Goal: Contribute content: Add original content to the website for others to see

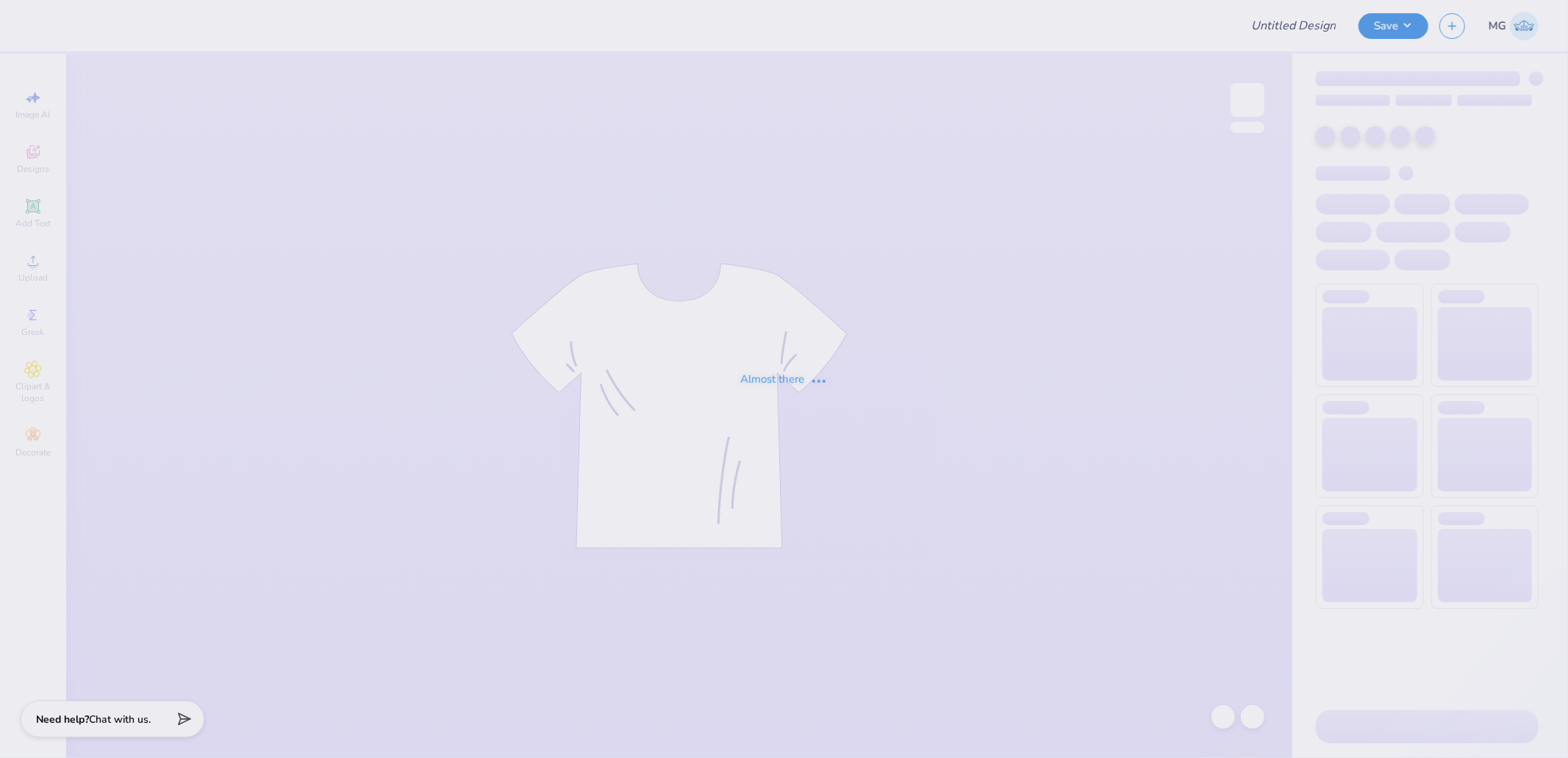
type input "Mock Dayton"
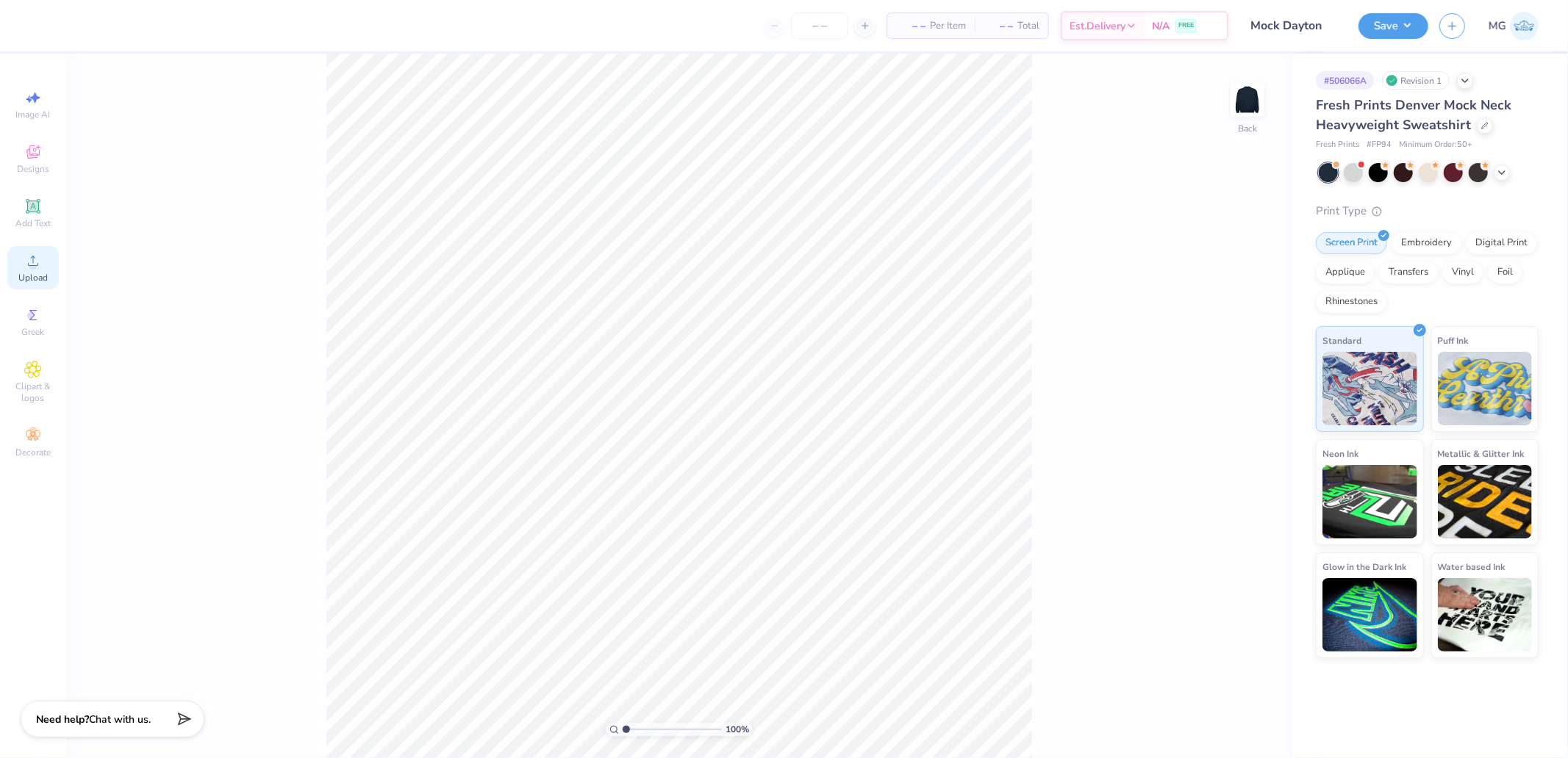
click at [49, 273] on div "Upload" at bounding box center [33, 267] width 52 height 43
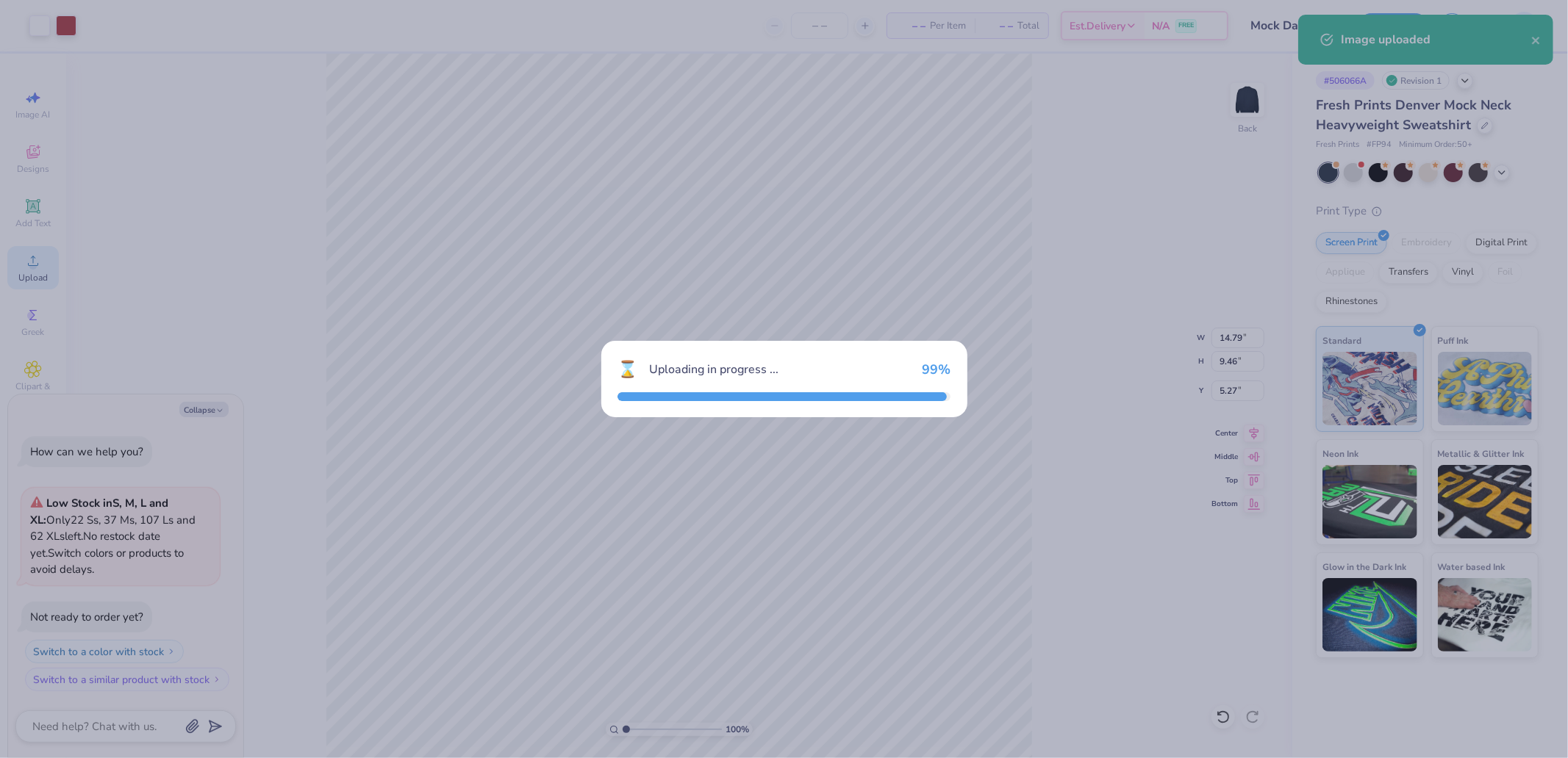
type textarea "x"
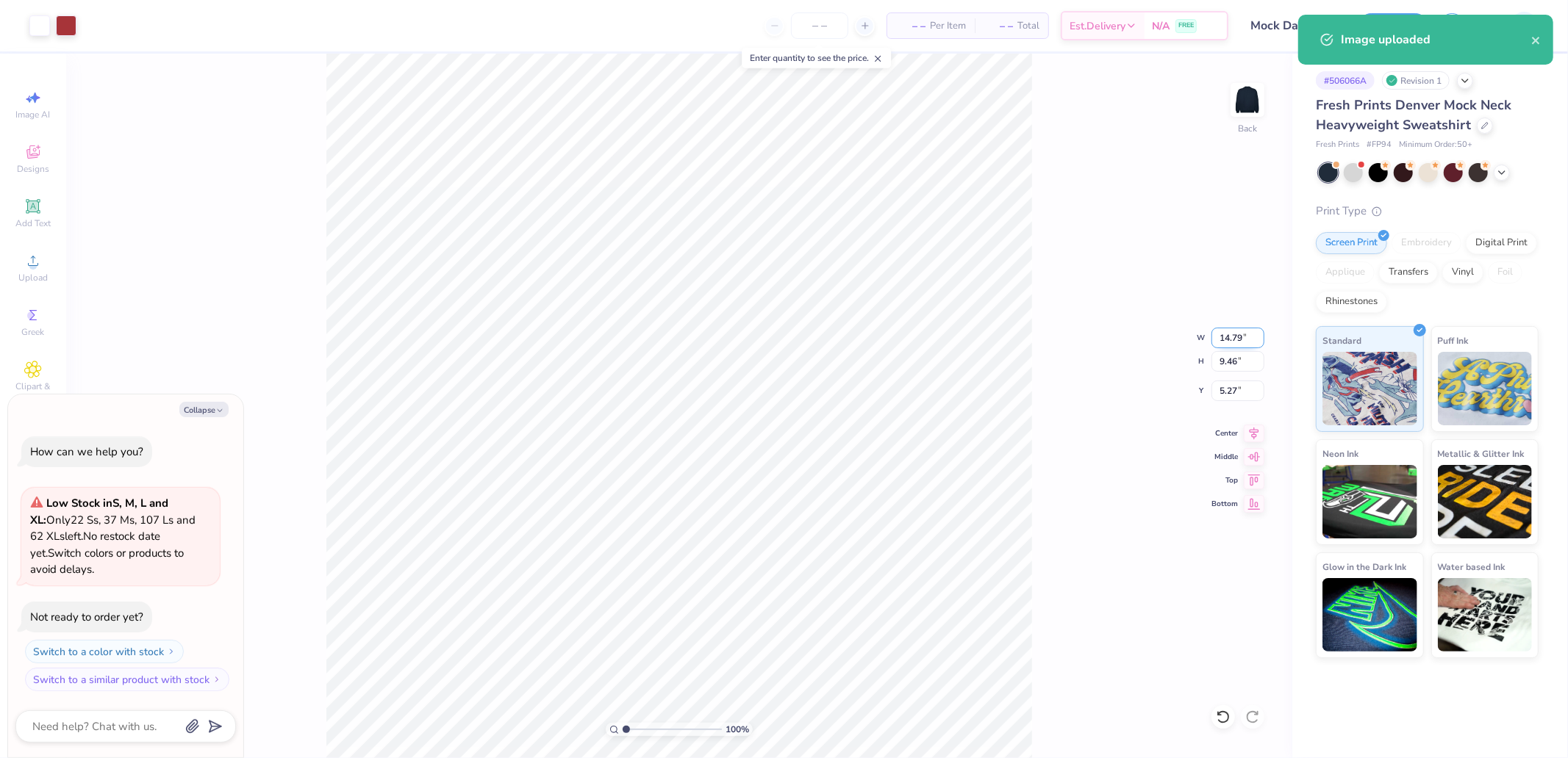
click at [1226, 341] on input "14.79" at bounding box center [1237, 338] width 53 height 20
type input "12.5"
type textarea "x"
type input "12.50"
type input "8.00"
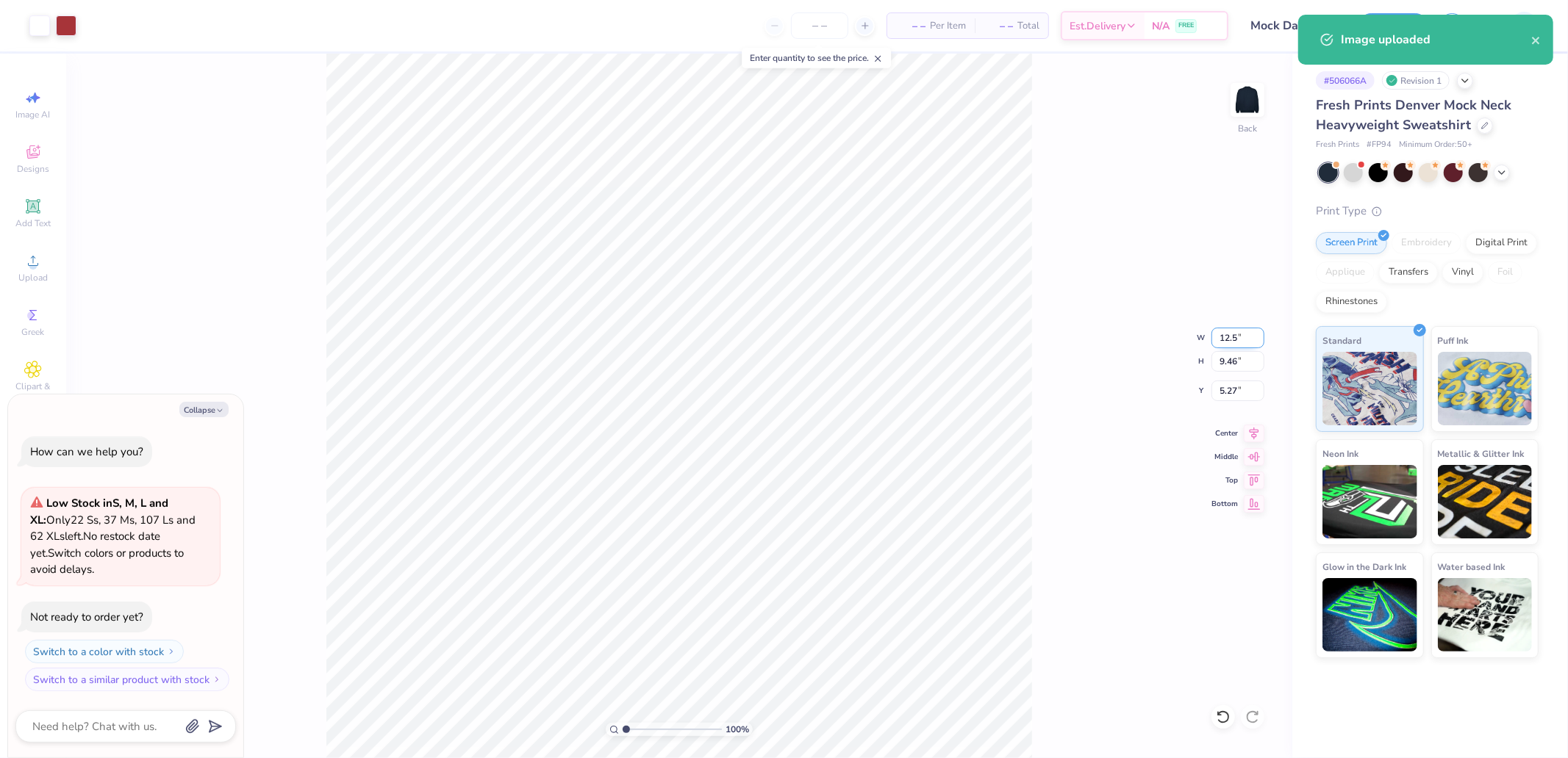
type input "6.00"
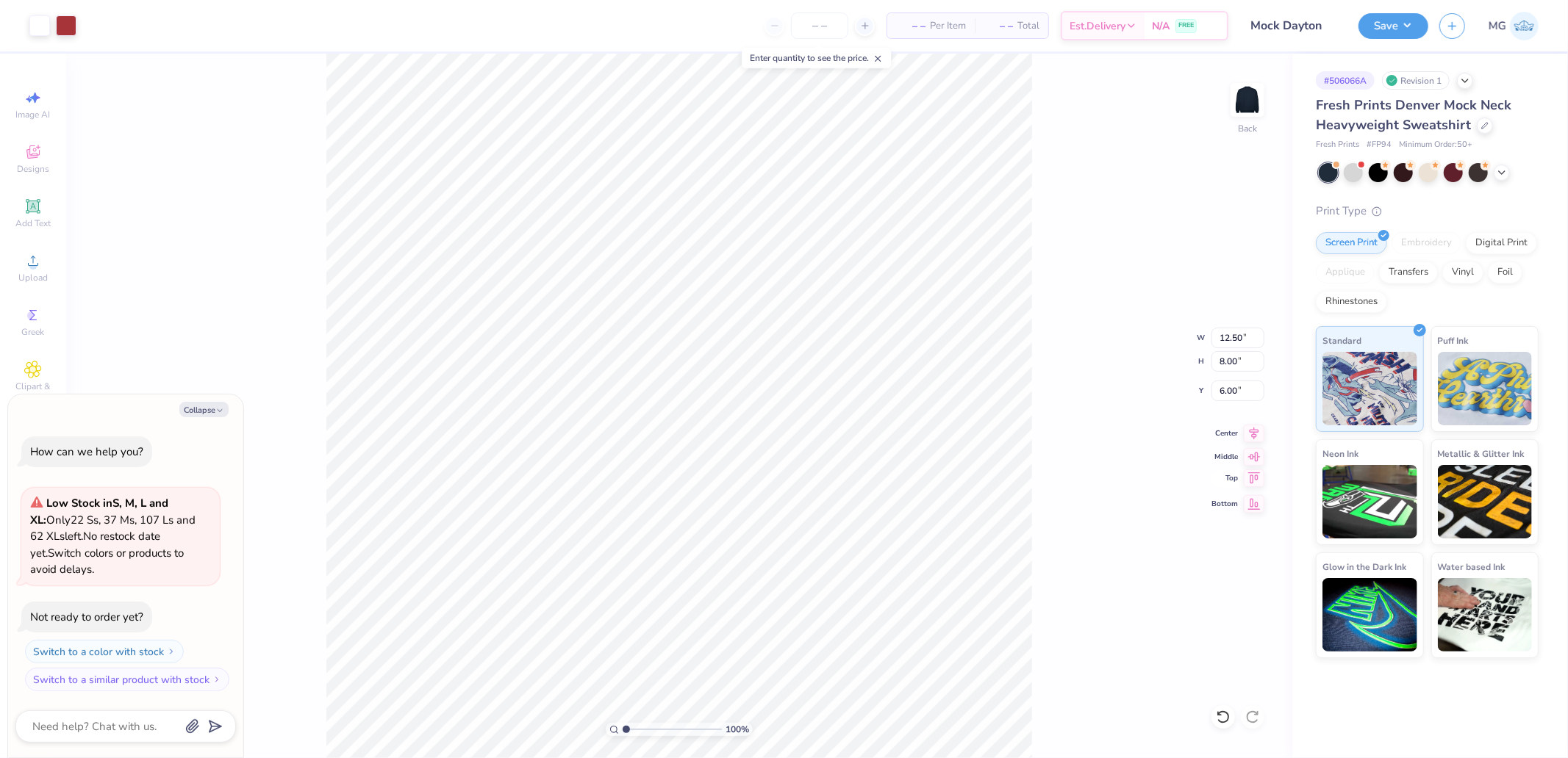
click at [1260, 478] on icon at bounding box center [1253, 478] width 20 height 18
type textarea "x"
click at [1236, 397] on input "0.50" at bounding box center [1237, 391] width 53 height 20
type input "2"
type textarea "x"
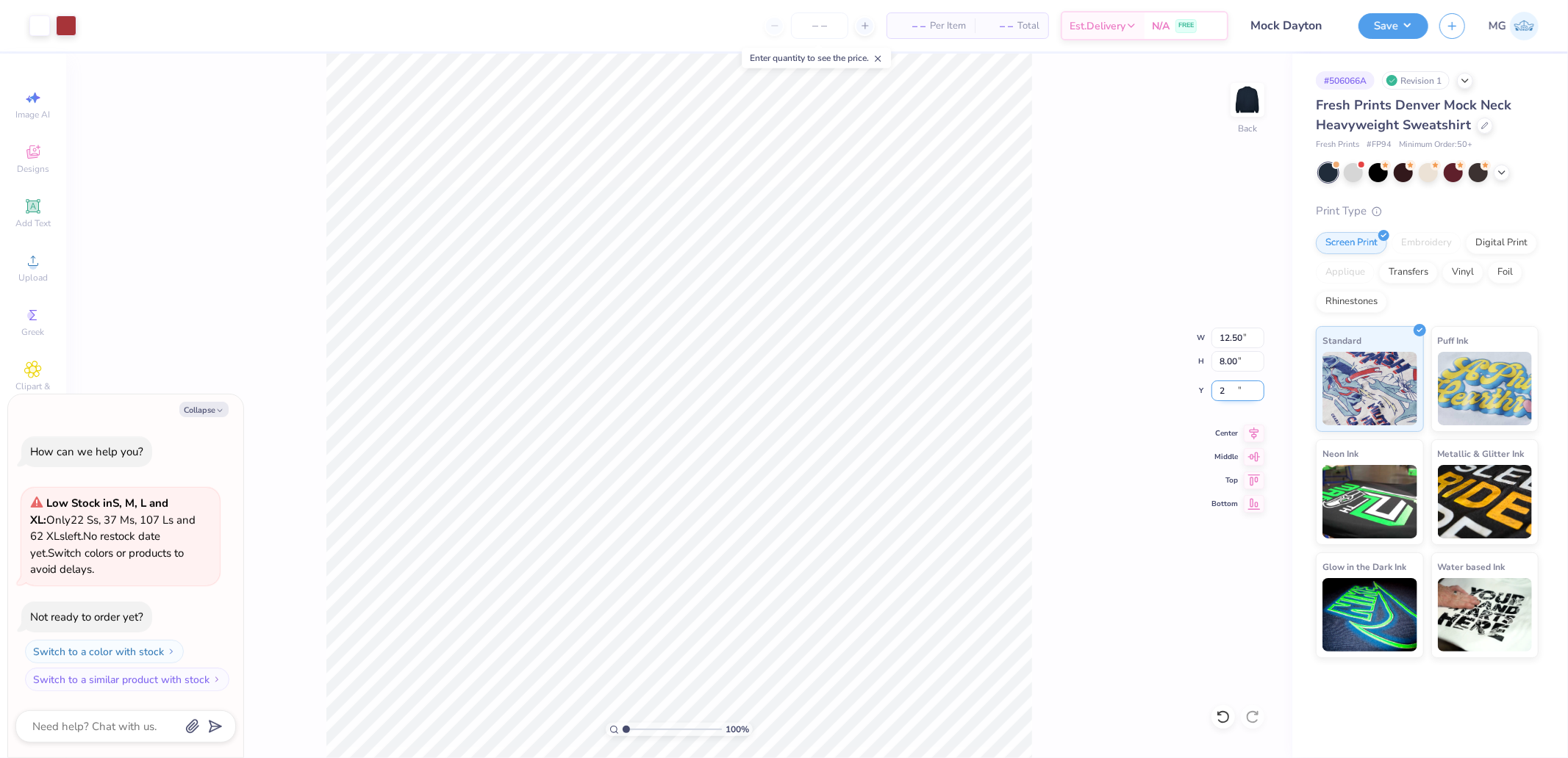
type input "2.00"
click at [1404, 26] on button "Save" at bounding box center [1394, 24] width 70 height 26
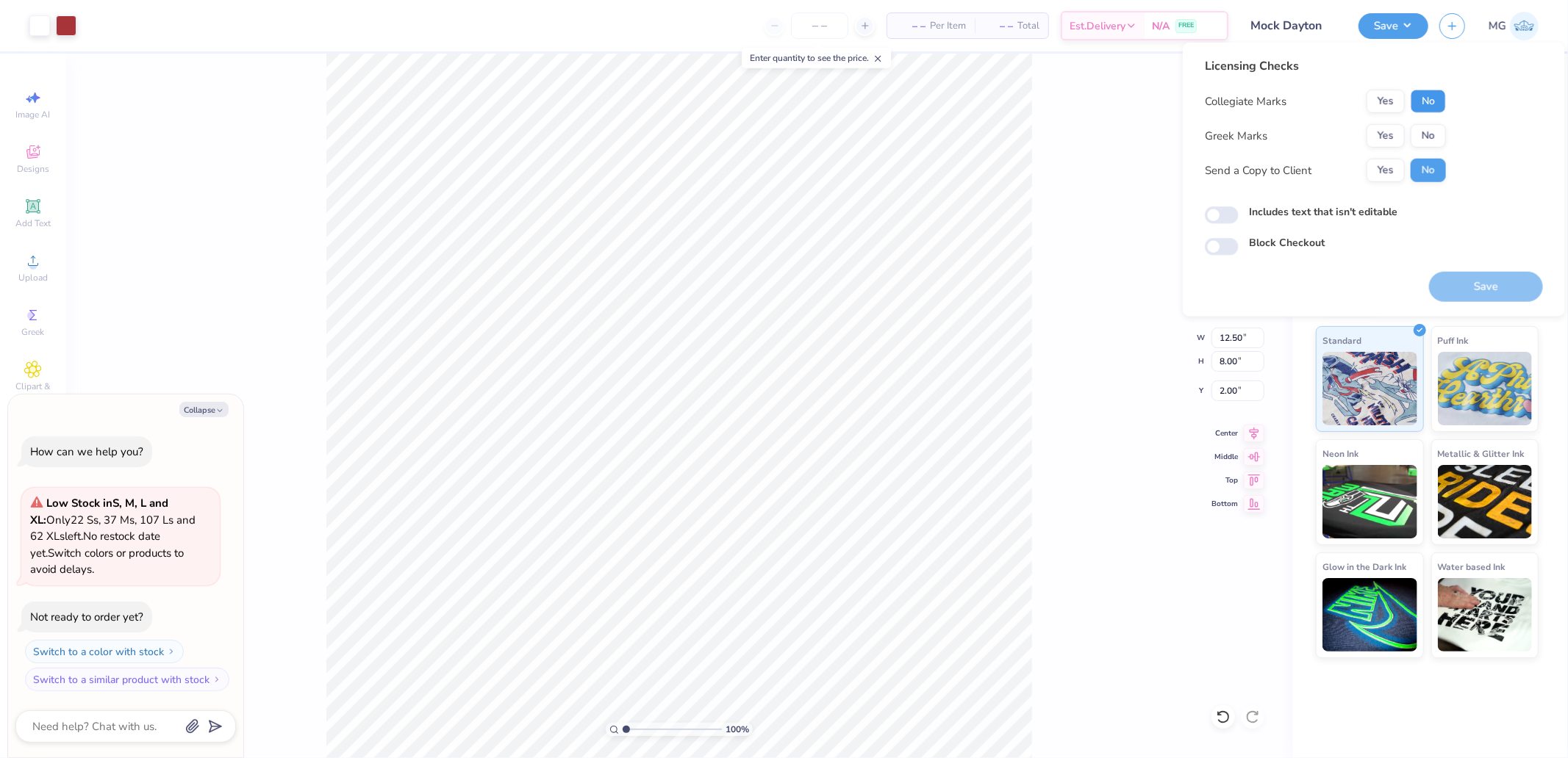
click at [1421, 104] on button "No" at bounding box center [1428, 101] width 35 height 24
click at [1428, 128] on button "No" at bounding box center [1428, 136] width 35 height 24
click at [1478, 282] on button "Save" at bounding box center [1486, 287] width 114 height 30
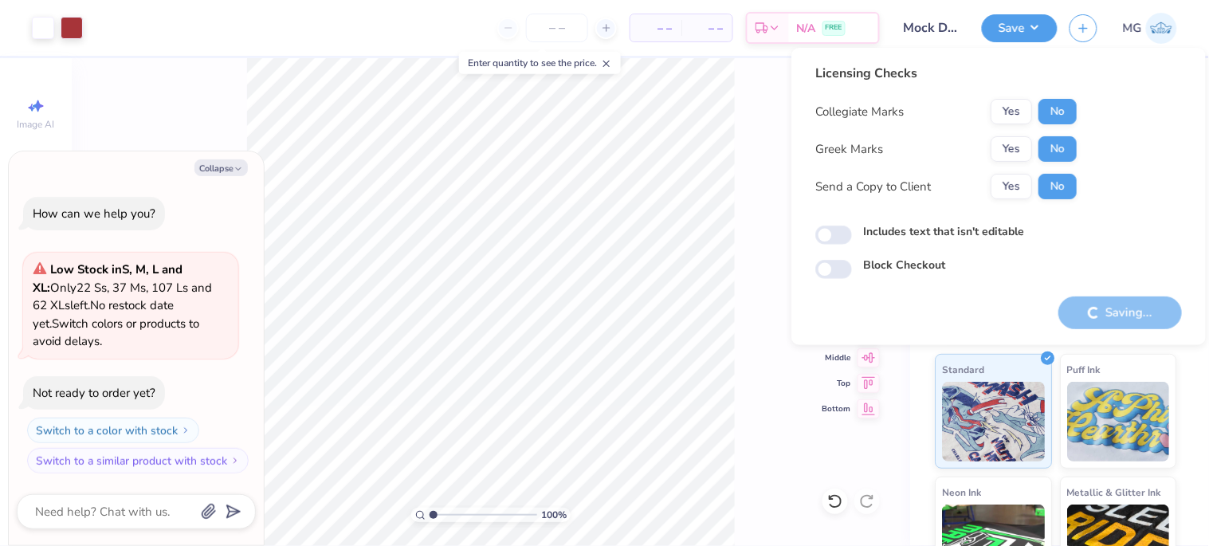
type textarea "x"
